Goal: Information Seeking & Learning: Check status

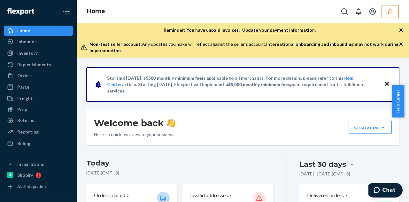
click at [387, 10] on icon "button" at bounding box center [390, 11] width 6 height 6
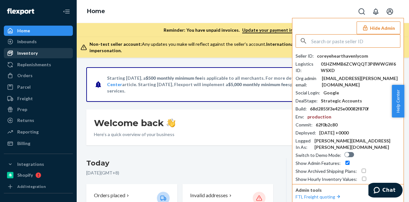
click at [31, 56] on div "Inventory" at bounding box center [27, 53] width 20 height 6
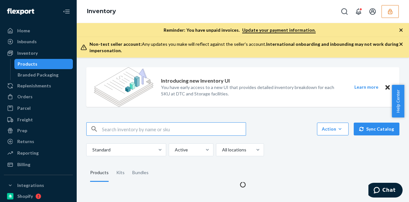
click at [116, 133] on input "text" at bounding box center [174, 128] width 144 height 13
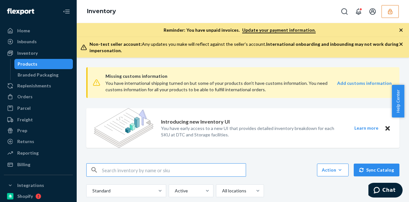
click at [133, 168] on input "text" at bounding box center [174, 169] width 144 height 13
paste input "DBJ55335EDH"
type input "DBJ55335EDH"
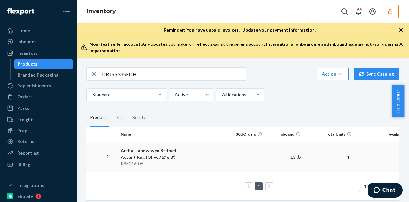
scroll to position [105, 0]
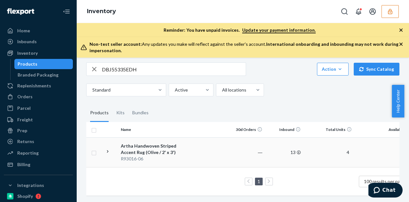
click at [152, 144] on div "Artha Handwoven Striped Accent Rug (Olive / 2' x 3')" at bounding box center [154, 148] width 67 height 13
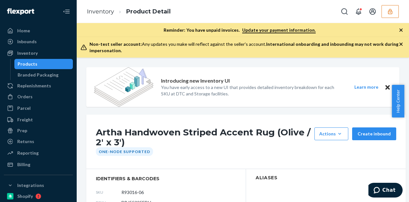
click at [177, 135] on h1 "Artha Handwoven Striped Accent Rug (Olive / 2' x 3')" at bounding box center [203, 137] width 215 height 20
click at [176, 134] on h1 "Artha Handwoven Striped Accent Rug (Olive / 2' x 3')" at bounding box center [203, 137] width 215 height 20
click at [174, 134] on h1 "Artha Handwoven Striped Accent Rug (Olive / 2' x 3')" at bounding box center [203, 137] width 215 height 20
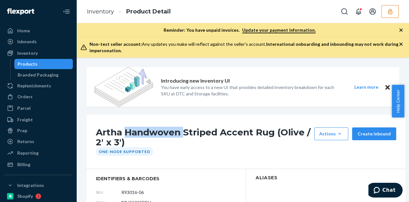
click at [174, 134] on h1 "Artha Handwoven Striped Accent Rug (Olive / 2' x 3')" at bounding box center [203, 137] width 215 height 20
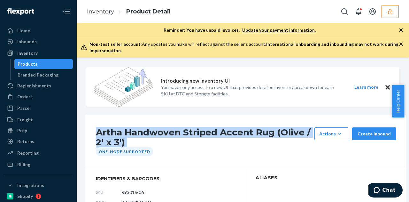
copy div "Artha Handwoven Striped Accent Rug (Olive / 2' x 3')"
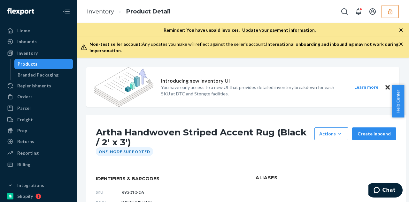
scroll to position [128, 0]
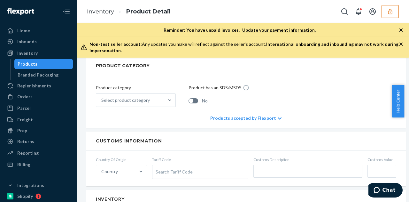
scroll to position [160, 0]
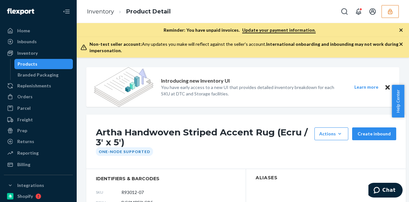
scroll to position [128, 0]
